Goal: Task Accomplishment & Management: Manage account settings

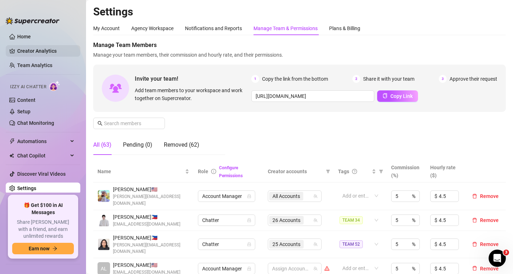
click at [45, 53] on link "Creator Analytics" at bounding box center [45, 50] width 57 height 11
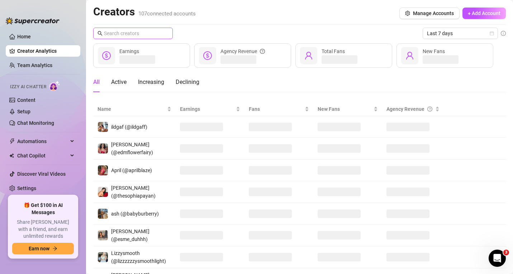
click at [163, 31] on span at bounding box center [133, 33] width 80 height 11
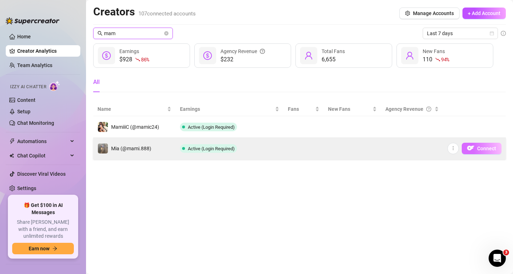
type input "mam"
click at [480, 151] on span "Connect" at bounding box center [486, 148] width 19 height 6
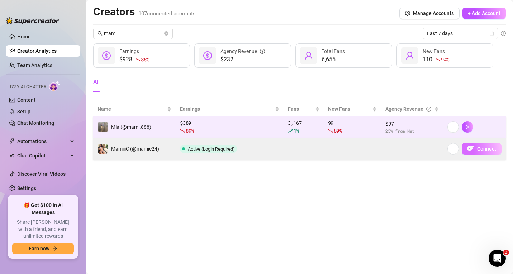
click at [484, 147] on span "Connect" at bounding box center [486, 149] width 19 height 6
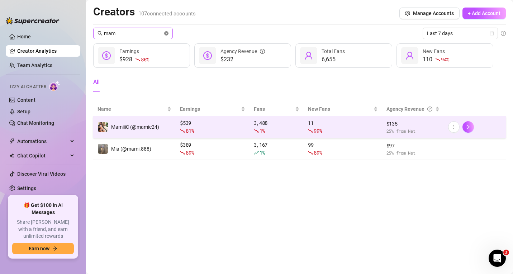
click at [168, 34] on icon "close-circle" at bounding box center [166, 33] width 4 height 4
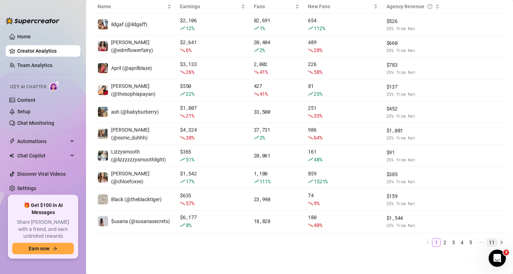
click at [487, 242] on link "11" at bounding box center [491, 242] width 10 height 8
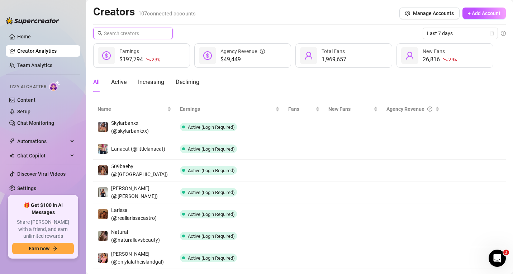
click at [141, 34] on input "text" at bounding box center [133, 33] width 59 height 8
paste input "509baeby"
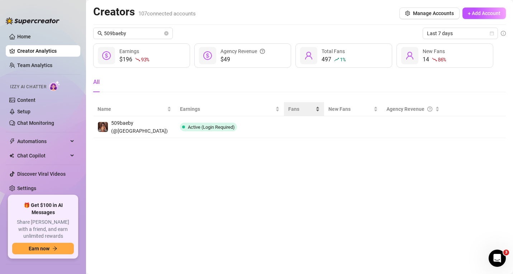
drag, startPoint x: 479, startPoint y: 129, endPoint x: 323, endPoint y: 106, distance: 158.2
click at [0, 0] on span "Connect" at bounding box center [0, 0] width 0 height 0
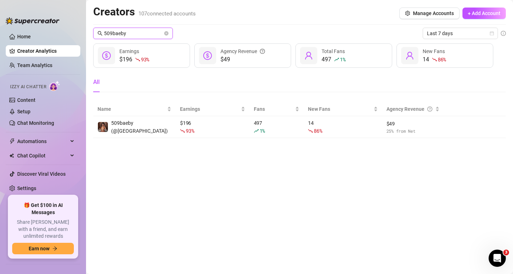
drag, startPoint x: 138, startPoint y: 33, endPoint x: 92, endPoint y: 30, distance: 46.0
click at [91, 30] on main "Creators 107 connected accounts Manage Accounts + Add Account 509baeby Last 7 d…" at bounding box center [299, 137] width 427 height 274
paste input "skylarbanxx"
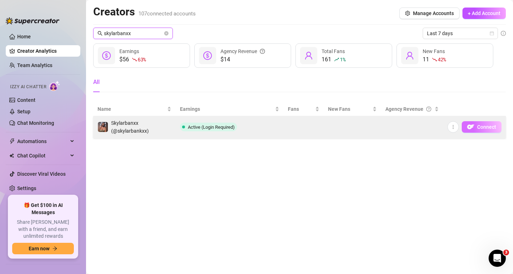
type input "skylarbanxx"
click at [469, 124] on img "button" at bounding box center [470, 126] width 7 height 7
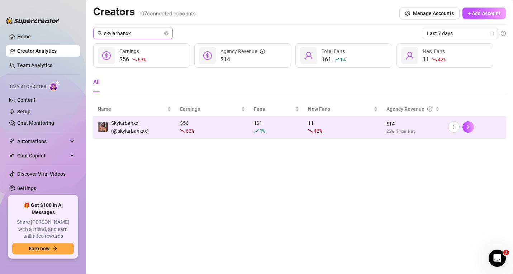
click at [168, 32] on span "skylarbanxx" at bounding box center [133, 33] width 80 height 11
click at [168, 32] on icon "close-circle" at bounding box center [166, 33] width 4 height 4
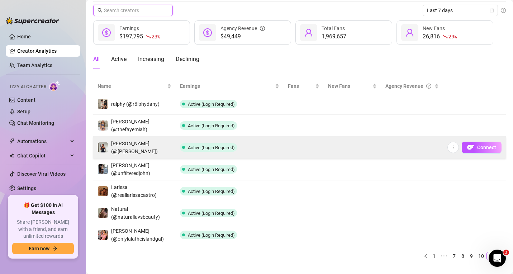
scroll to position [35, 0]
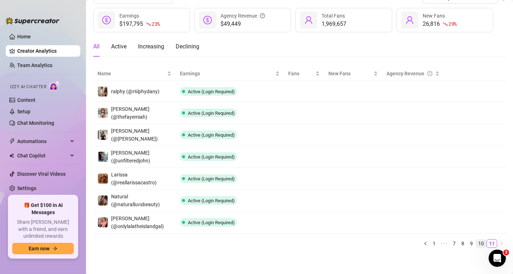
click at [476, 244] on link "10" at bounding box center [481, 243] width 10 height 8
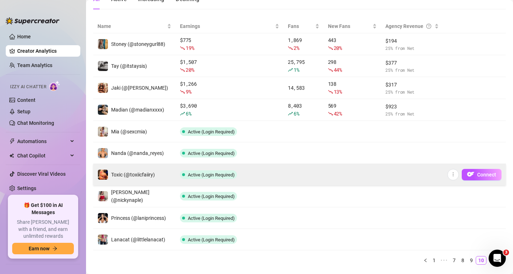
scroll to position [100, 0]
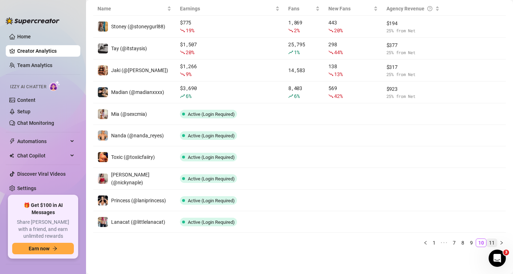
click at [487, 243] on link "11" at bounding box center [491, 243] width 10 height 8
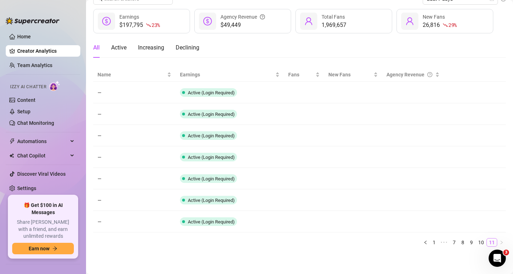
scroll to position [35, 0]
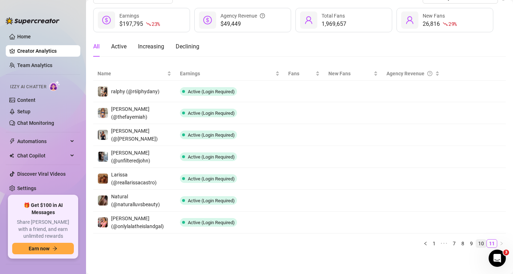
click at [476, 243] on link "10" at bounding box center [481, 243] width 10 height 8
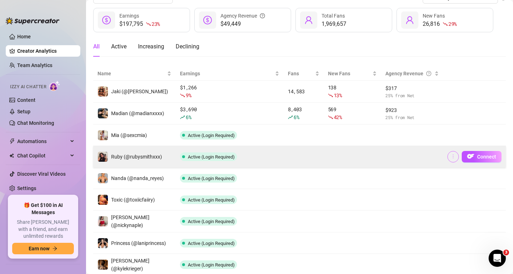
scroll to position [100, 0]
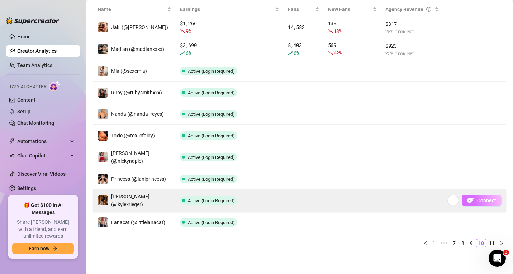
click at [477, 197] on span "Connect" at bounding box center [486, 200] width 19 height 6
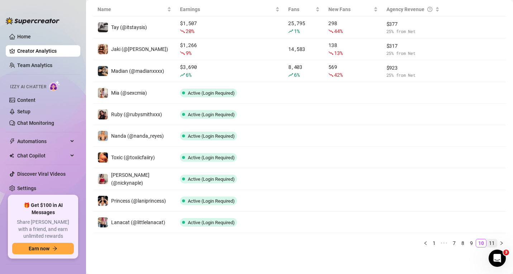
click at [486, 242] on link "11" at bounding box center [491, 243] width 10 height 8
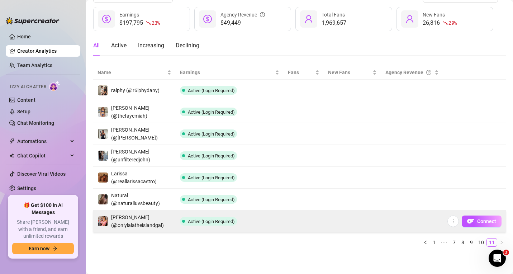
scroll to position [35, 0]
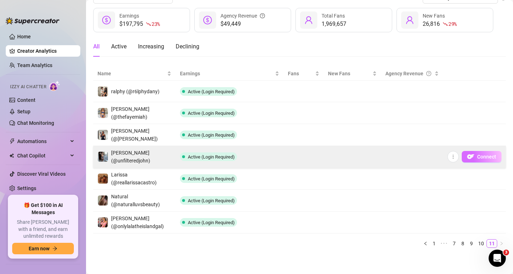
click at [477, 154] on span "Connect" at bounding box center [486, 157] width 19 height 6
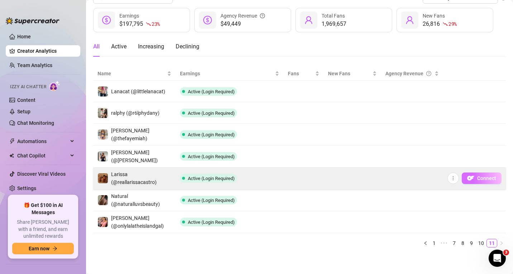
click at [481, 177] on span "Connect" at bounding box center [486, 178] width 19 height 6
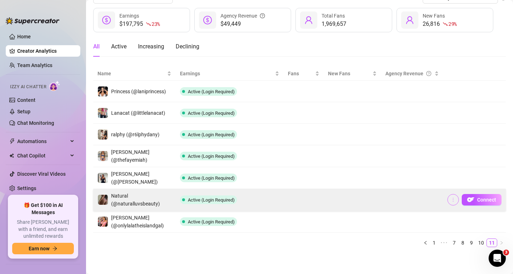
scroll to position [35, 0]
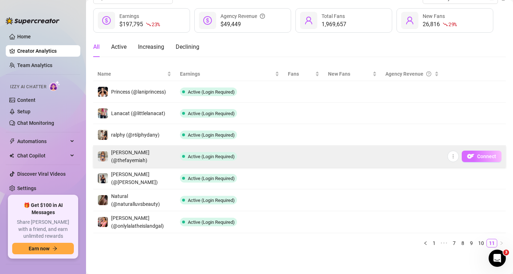
click at [477, 155] on span "Connect" at bounding box center [486, 156] width 19 height 6
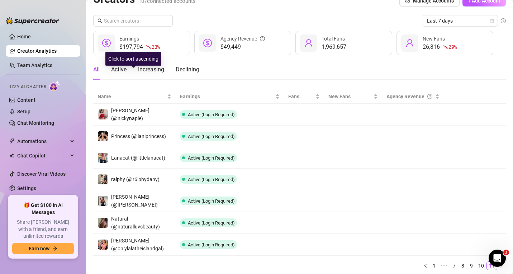
scroll to position [0, 0]
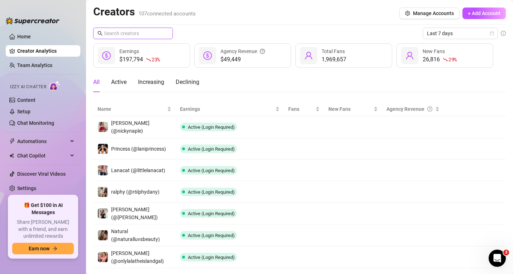
click at [131, 34] on input "text" at bounding box center [133, 33] width 59 height 8
paste input "r6lphydany"
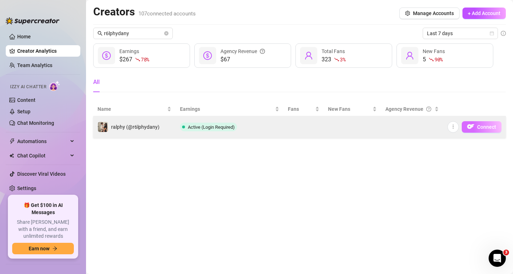
click at [473, 126] on img "button" at bounding box center [470, 126] width 7 height 7
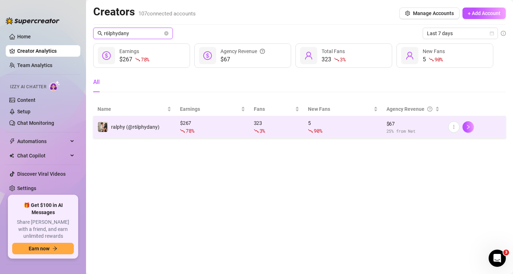
drag, startPoint x: 143, startPoint y: 35, endPoint x: 87, endPoint y: 27, distance: 56.2
click at [87, 26] on main "Creators 107 connected accounts Manage Accounts + Add Account r6lphydany Last 7…" at bounding box center [299, 137] width 427 height 274
paste input "ubysmithxxx"
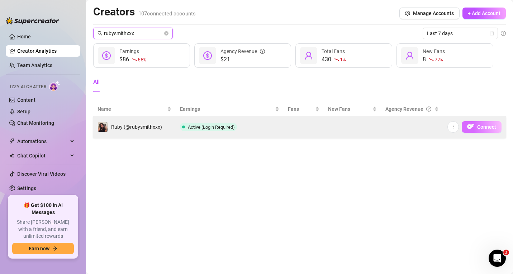
type input "rubysmithxxx"
click at [475, 125] on button "Connect" at bounding box center [481, 126] width 40 height 11
click at [486, 124] on span "Connect" at bounding box center [486, 127] width 19 height 6
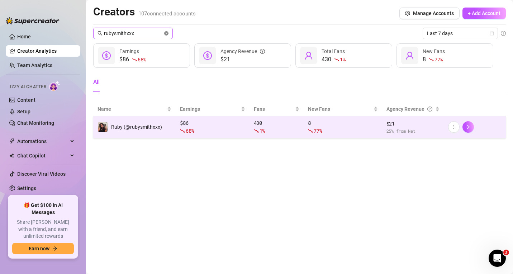
click at [164, 34] on icon "close-circle" at bounding box center [166, 33] width 4 height 4
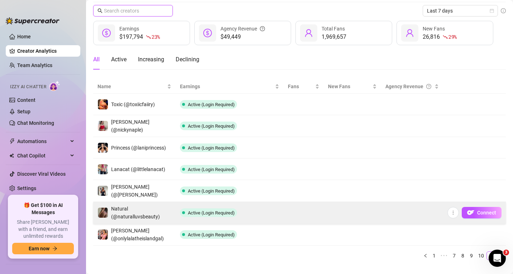
scroll to position [35, 0]
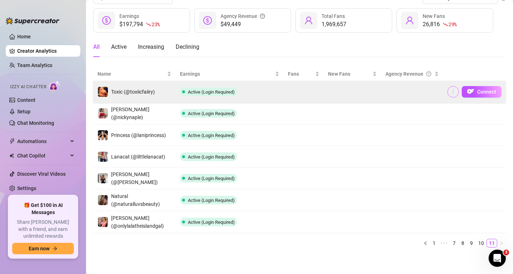
click at [450, 93] on icon "more" at bounding box center [452, 91] width 5 height 5
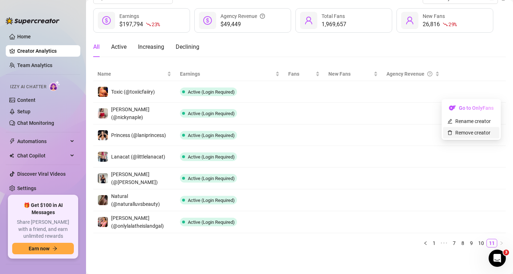
click at [463, 130] on link "Remove creator" at bounding box center [468, 133] width 43 height 6
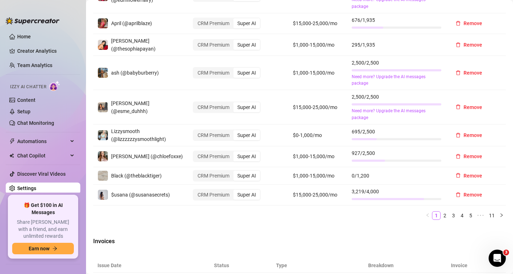
scroll to position [502, 0]
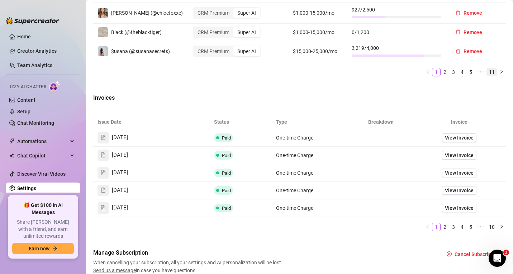
click at [487, 68] on link "11" at bounding box center [491, 72] width 10 height 8
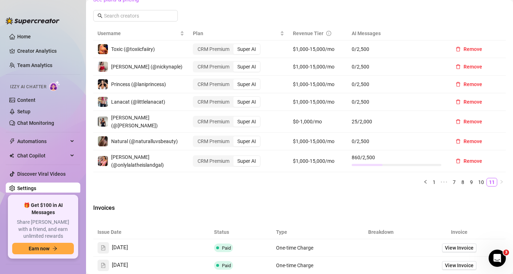
scroll to position [183, 0]
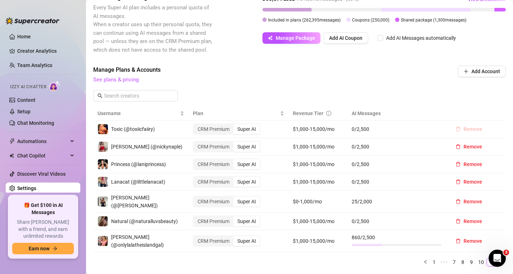
click at [466, 129] on span "Remove" at bounding box center [472, 129] width 19 height 6
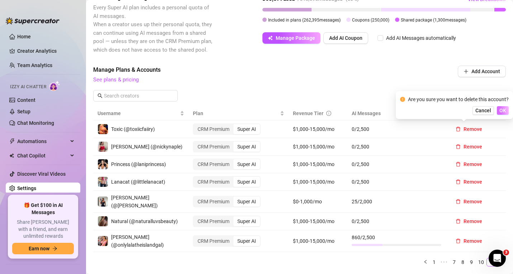
click at [501, 109] on span "OK" at bounding box center [502, 110] width 7 height 6
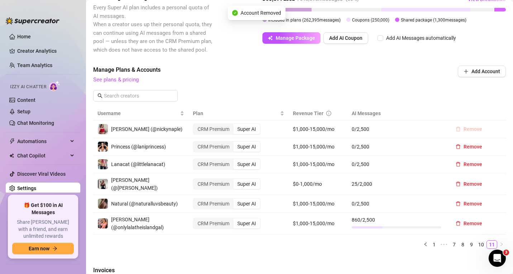
click at [471, 128] on span "Remove" at bounding box center [472, 129] width 19 height 6
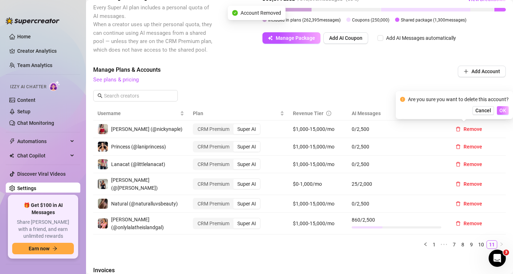
click at [503, 109] on span "OK" at bounding box center [502, 110] width 7 height 6
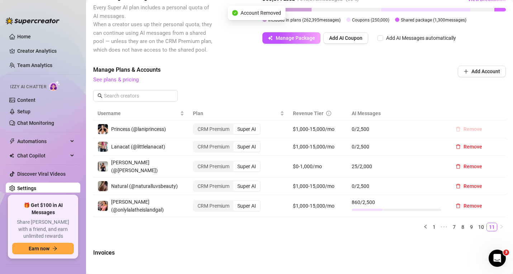
click at [471, 129] on span "Remove" at bounding box center [472, 129] width 19 height 6
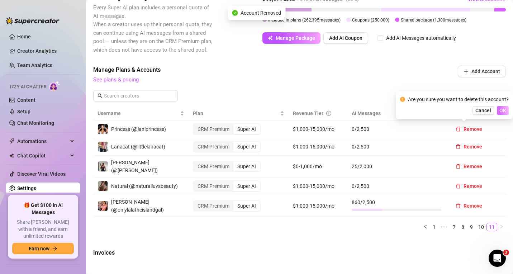
click at [501, 111] on span "OK" at bounding box center [502, 110] width 7 height 6
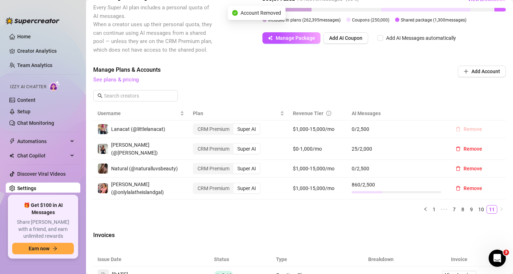
click at [466, 129] on span "Remove" at bounding box center [472, 129] width 19 height 6
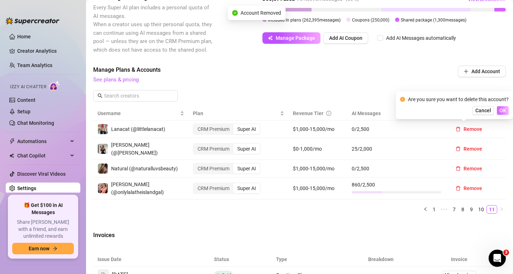
click at [502, 111] on span "OK" at bounding box center [502, 110] width 7 height 6
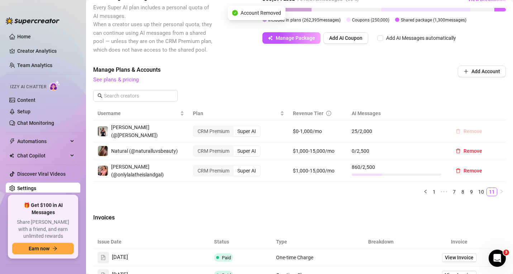
click at [473, 129] on span "Remove" at bounding box center [472, 131] width 19 height 6
click at [502, 110] on span "OK" at bounding box center [502, 110] width 7 height 6
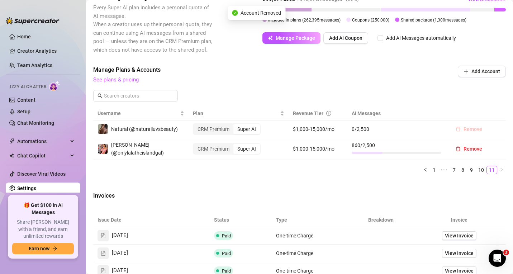
click at [471, 128] on span "Remove" at bounding box center [472, 129] width 19 height 6
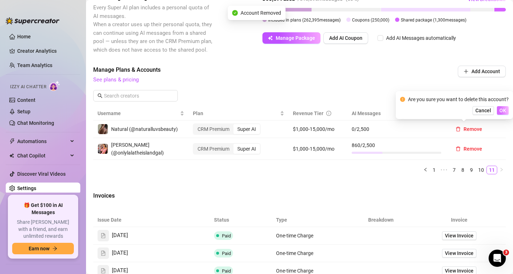
click at [500, 111] on span "OK" at bounding box center [502, 110] width 7 height 6
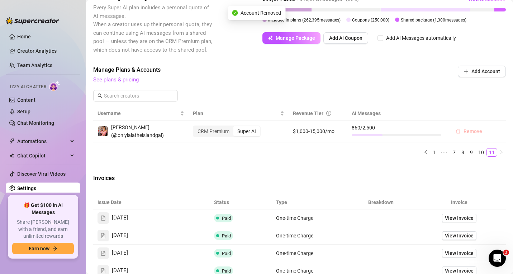
click at [468, 130] on span "Remove" at bounding box center [472, 131] width 19 height 6
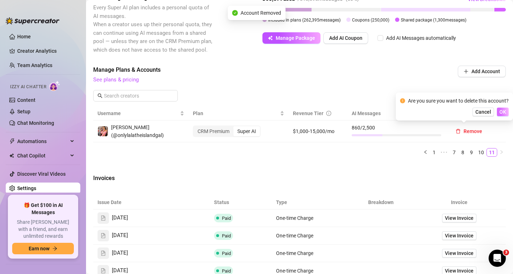
click at [500, 112] on span "OK" at bounding box center [502, 112] width 7 height 6
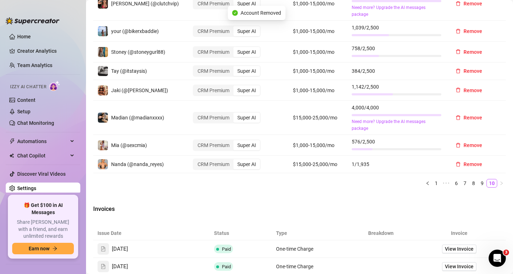
scroll to position [357, 0]
